Goal: Task Accomplishment & Management: Use online tool/utility

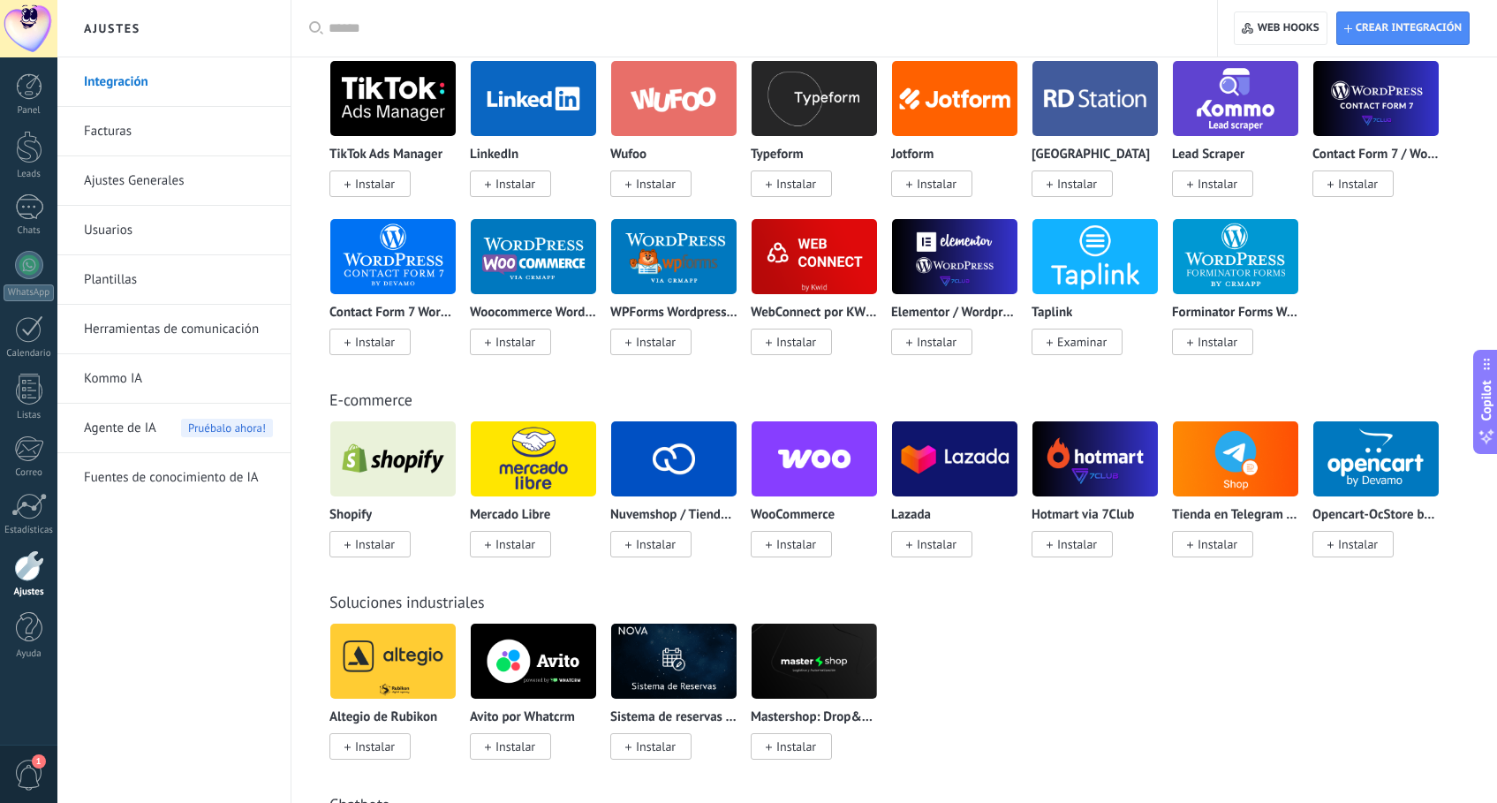
scroll to position [1115, 0]
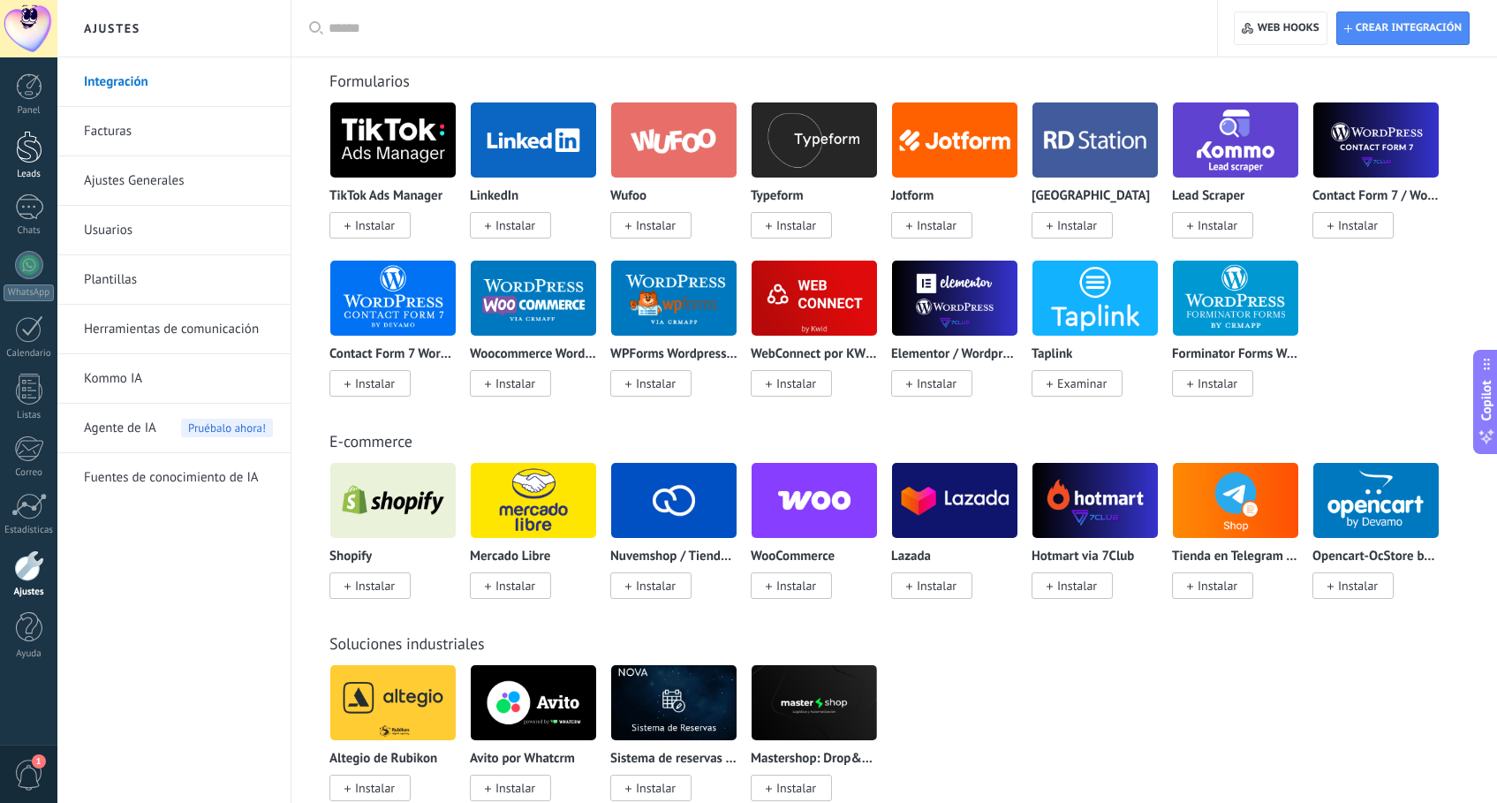
click at [31, 146] on div at bounding box center [29, 147] width 26 height 33
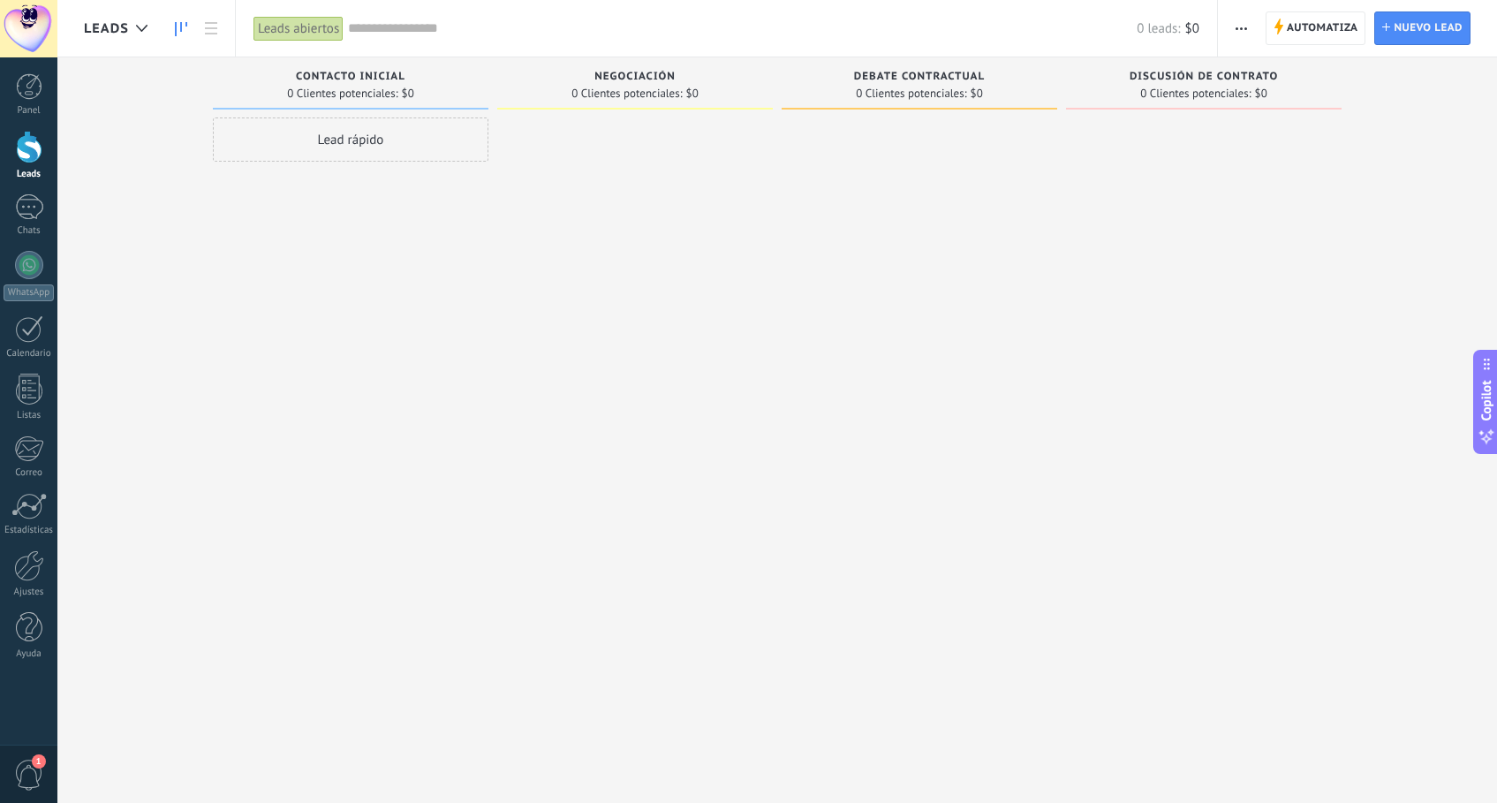
click at [434, 127] on div "Lead rápido" at bounding box center [351, 139] width 276 height 44
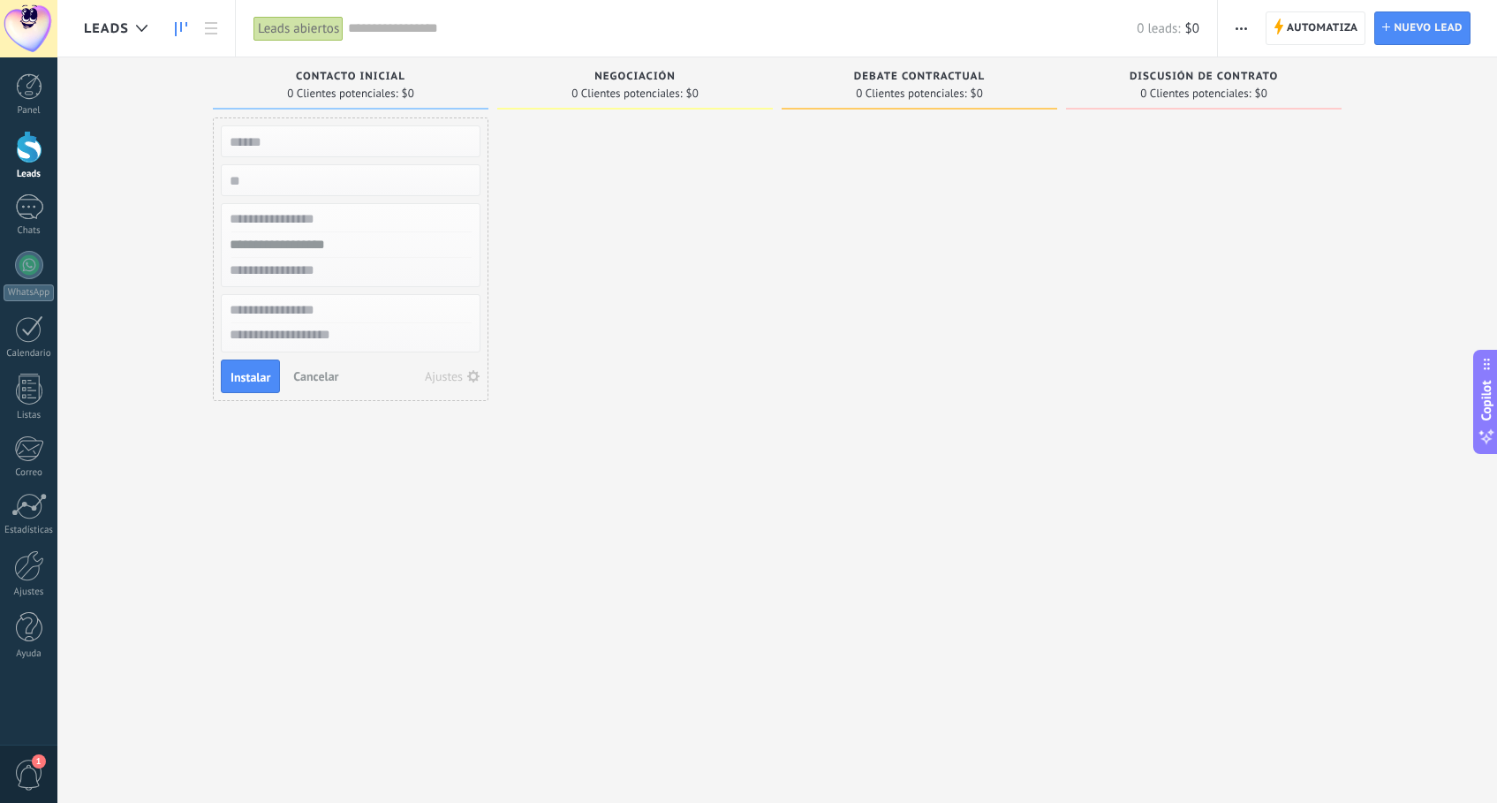
type input "*"
type input "********"
click at [249, 375] on span "Instalar" at bounding box center [250, 377] width 40 height 12
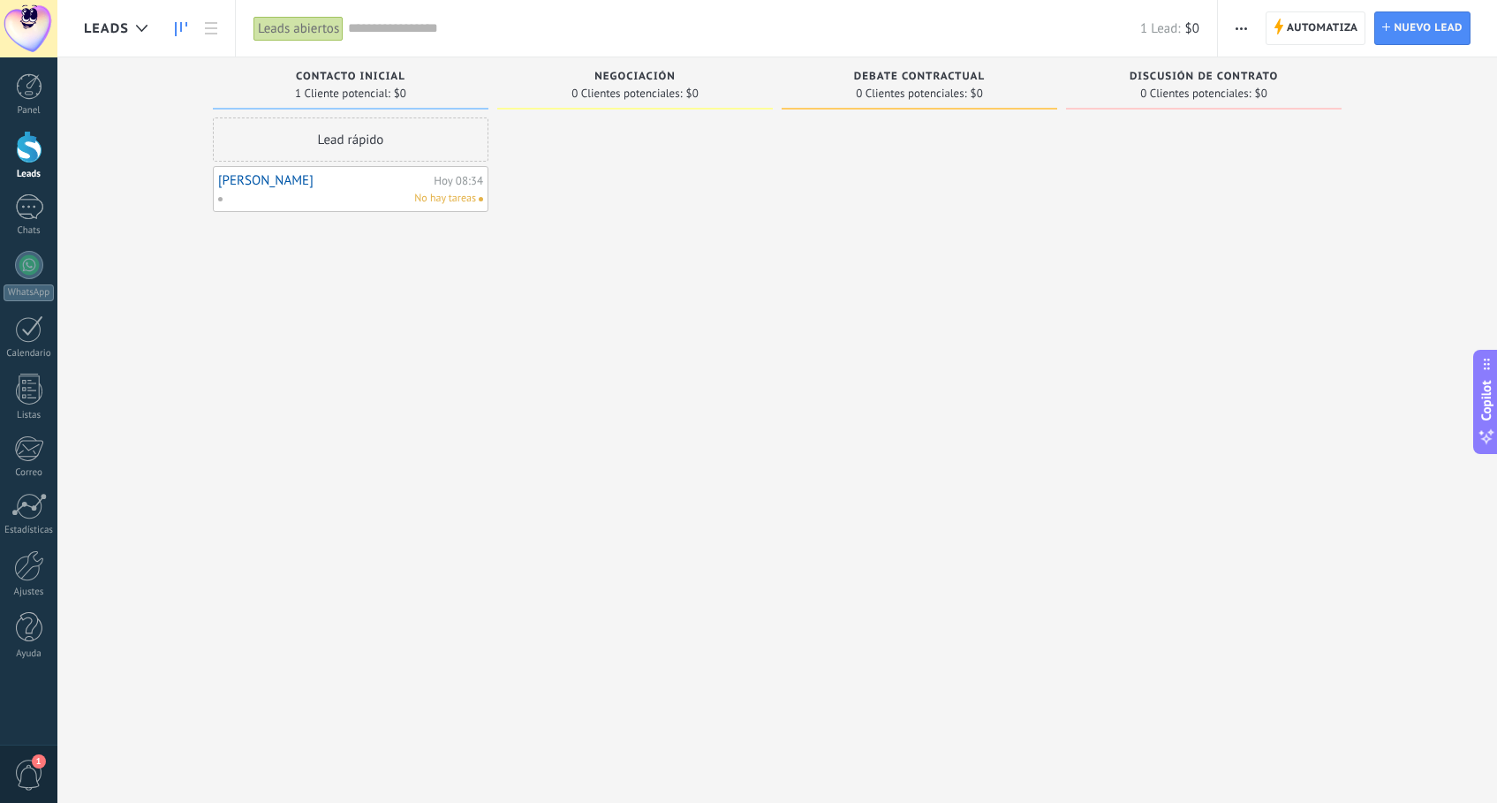
click at [351, 197] on div "No hay tareas" at bounding box center [346, 199] width 259 height 16
click at [336, 186] on link "[PERSON_NAME]" at bounding box center [323, 180] width 211 height 15
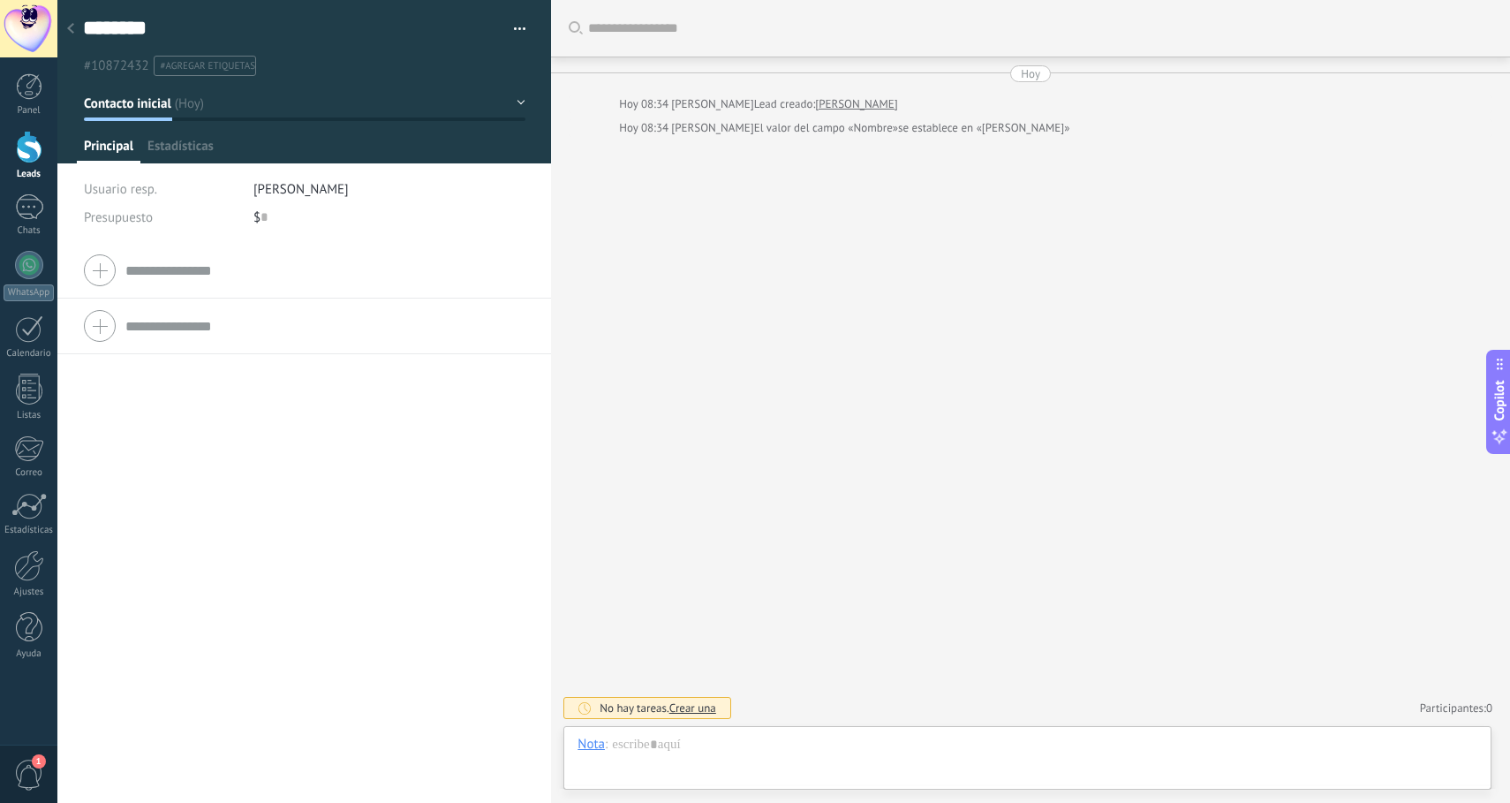
scroll to position [26, 0]
